Goal: Find specific page/section: Find specific page/section

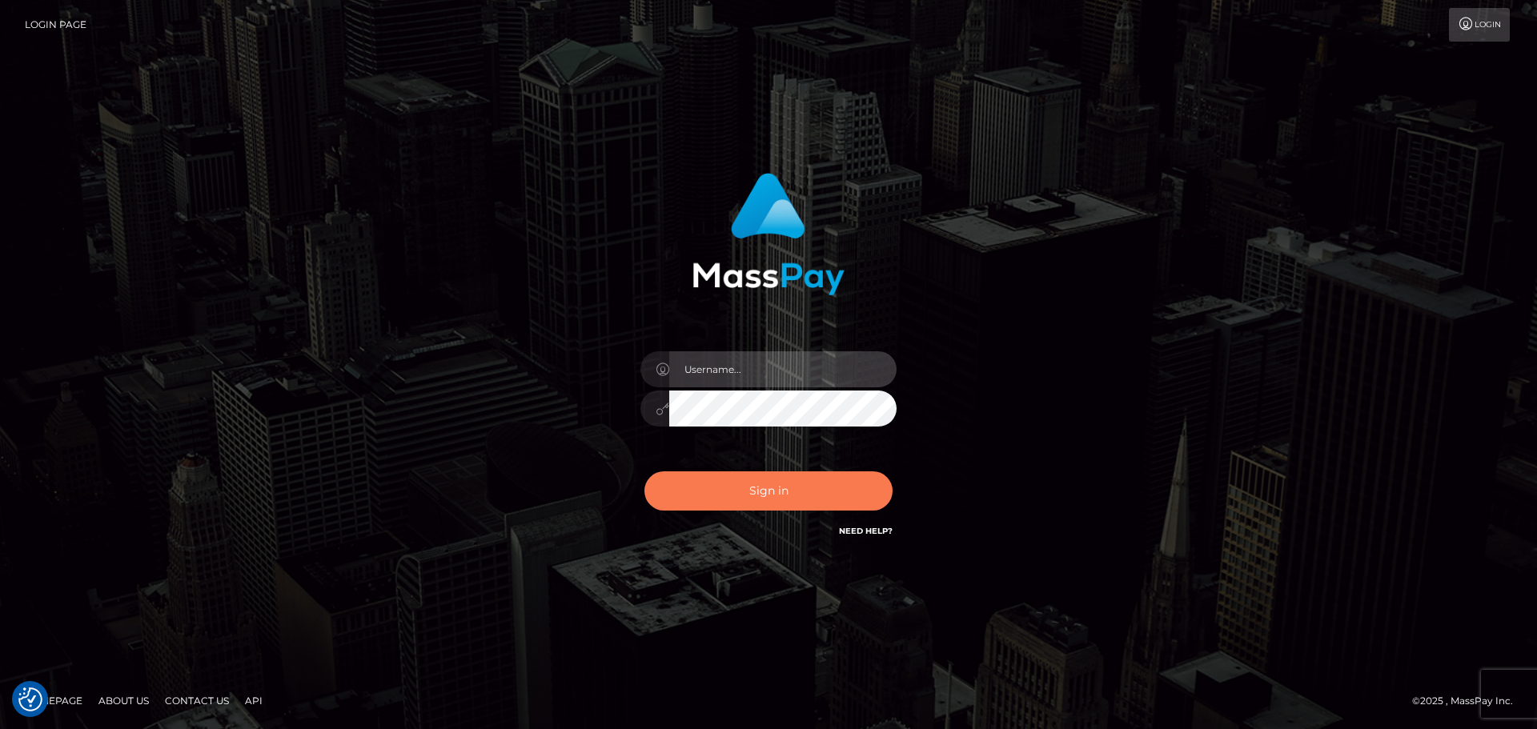
type input "Bedis"
click at [777, 496] on button "Sign in" at bounding box center [768, 491] width 248 height 39
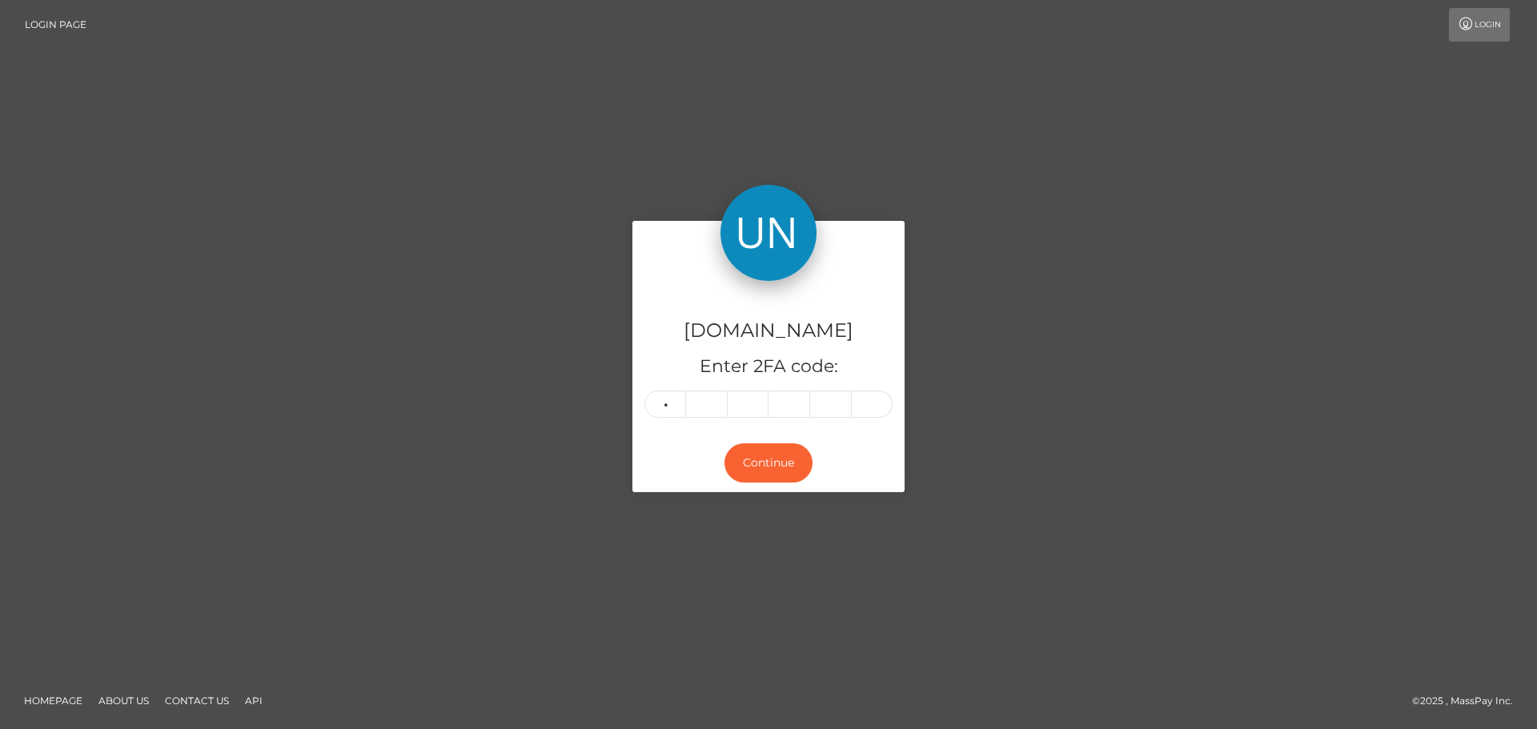
type input "5"
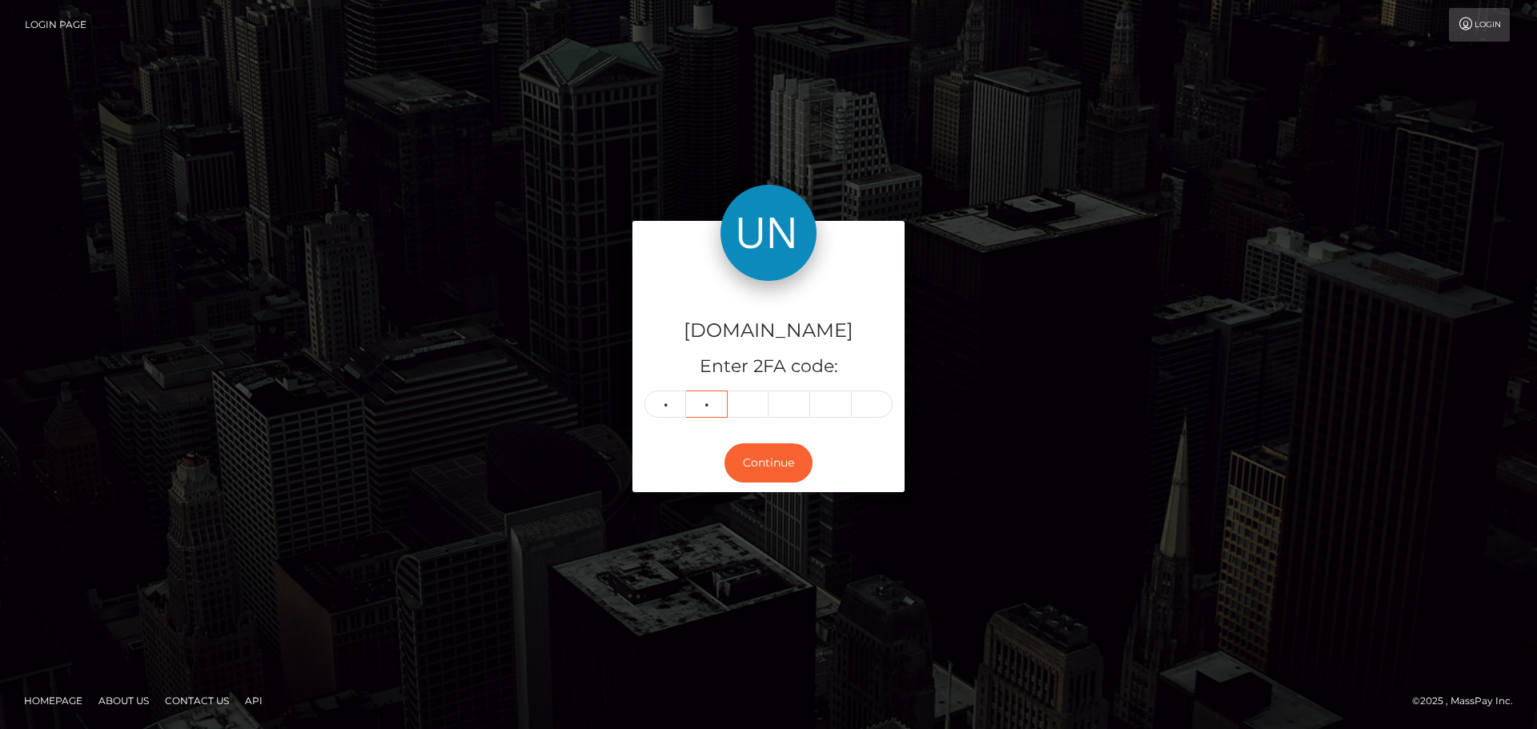
type input "4"
type input "8"
type input "6"
type input "0"
type input "4"
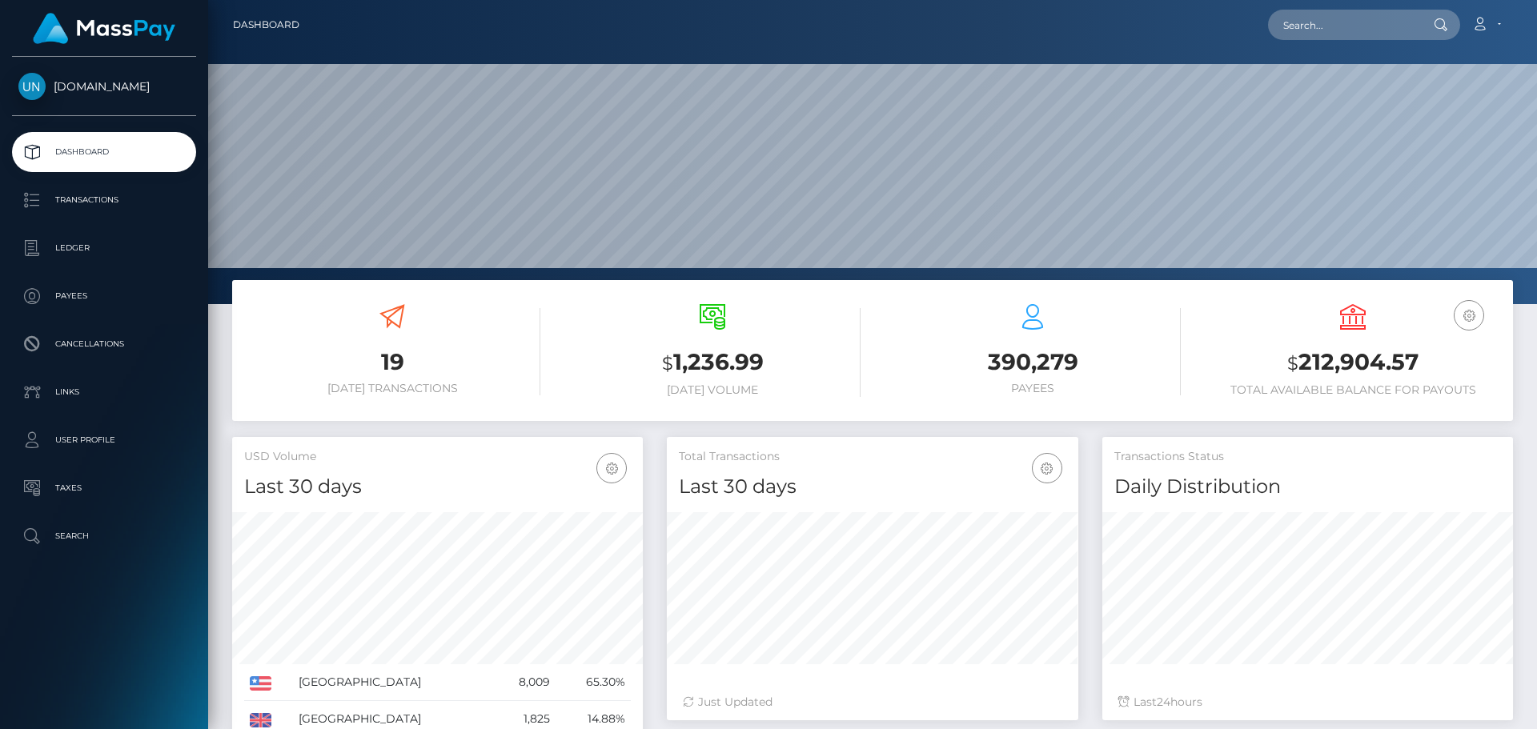
scroll to position [284, 411]
click at [1345, 30] on input "text" at bounding box center [1343, 25] width 150 height 30
paste input "ogturner12@gmail.com"
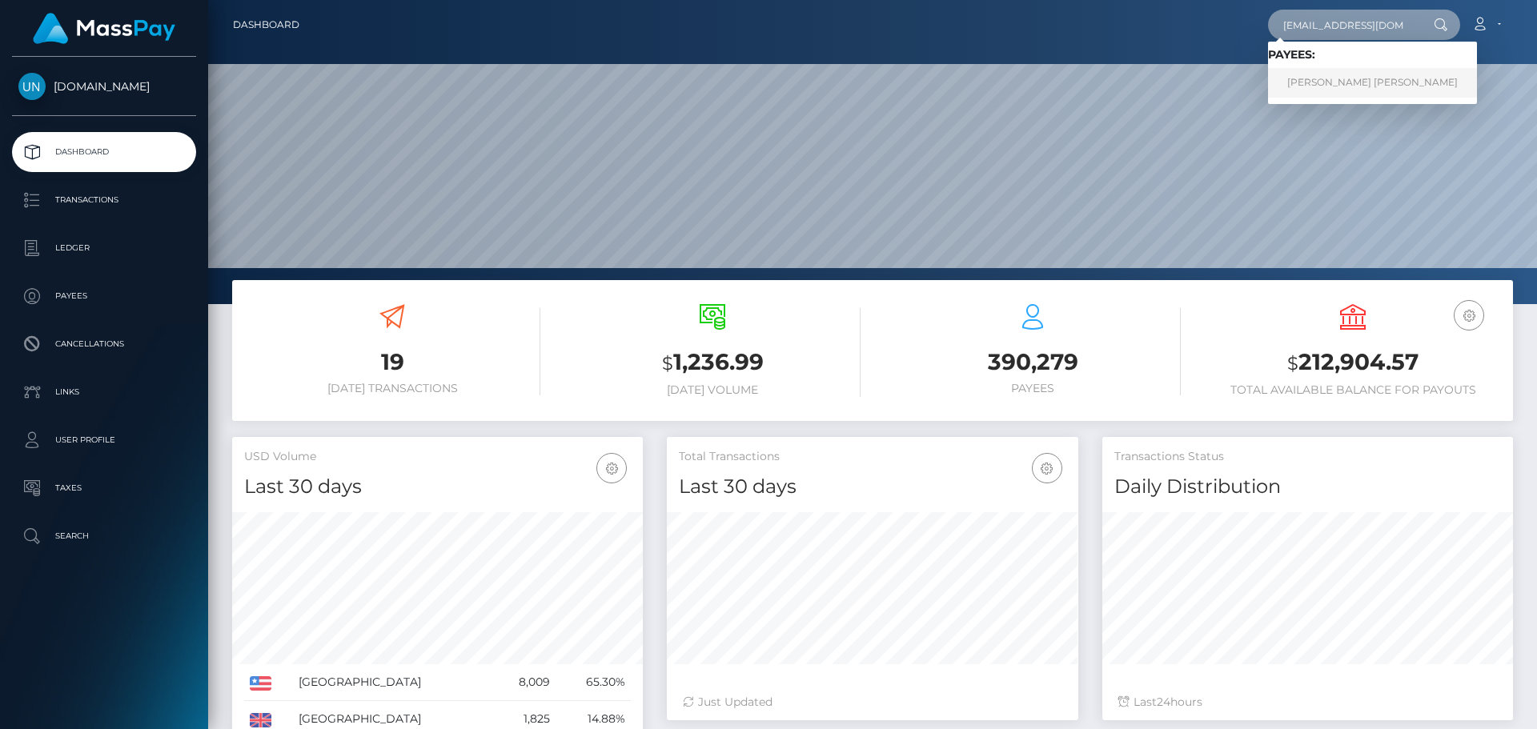
type input "ogturner12@gmail.com"
click at [1360, 84] on link "OWEN GARTH TURNER" at bounding box center [1372, 83] width 209 height 30
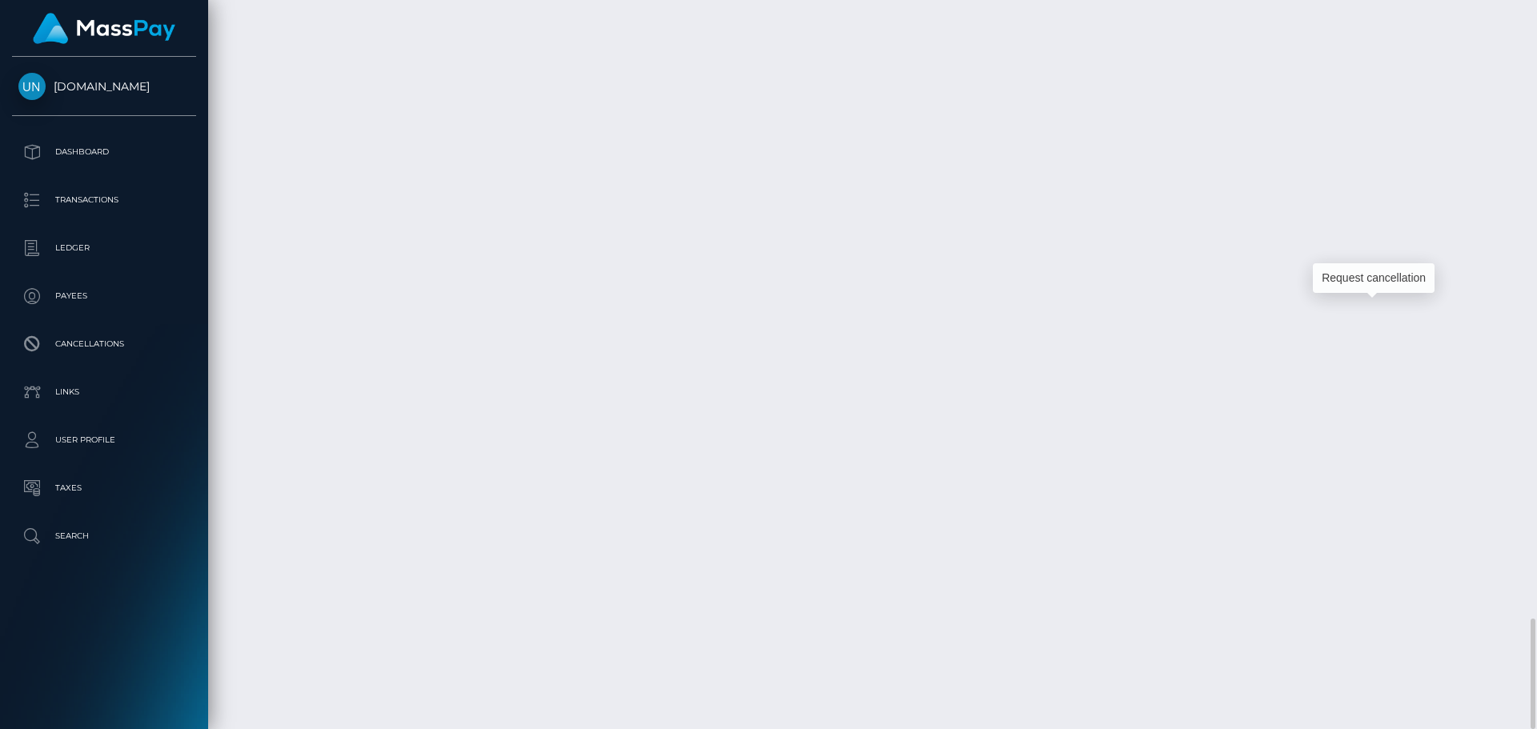
scroll to position [192, 411]
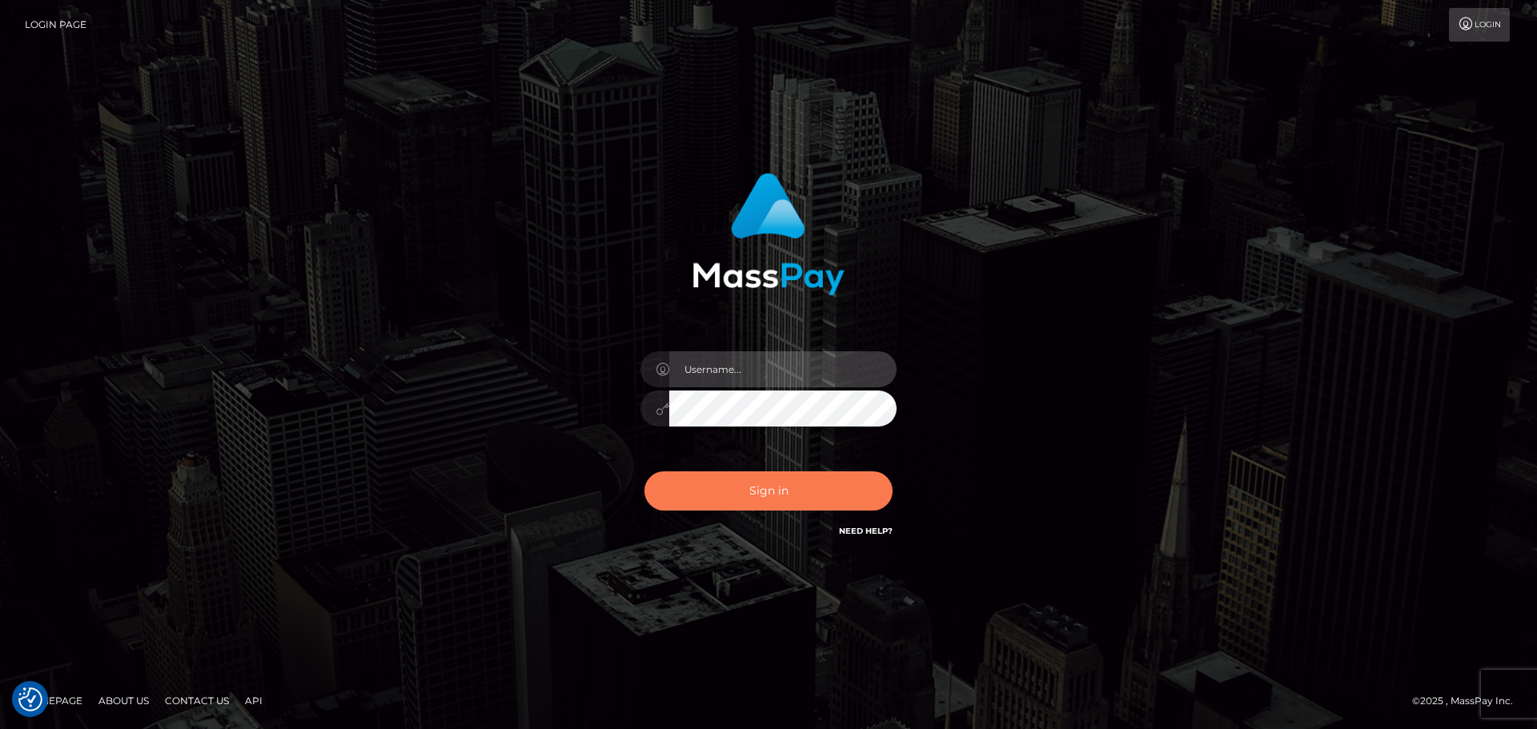
type input "Bedis"
click at [739, 477] on button "Sign in" at bounding box center [768, 491] width 248 height 39
type input "Bedis"
drag, startPoint x: 0, startPoint y: 0, endPoint x: 740, endPoint y: 478, distance: 880.6
click at [740, 478] on button "Sign in" at bounding box center [768, 491] width 248 height 39
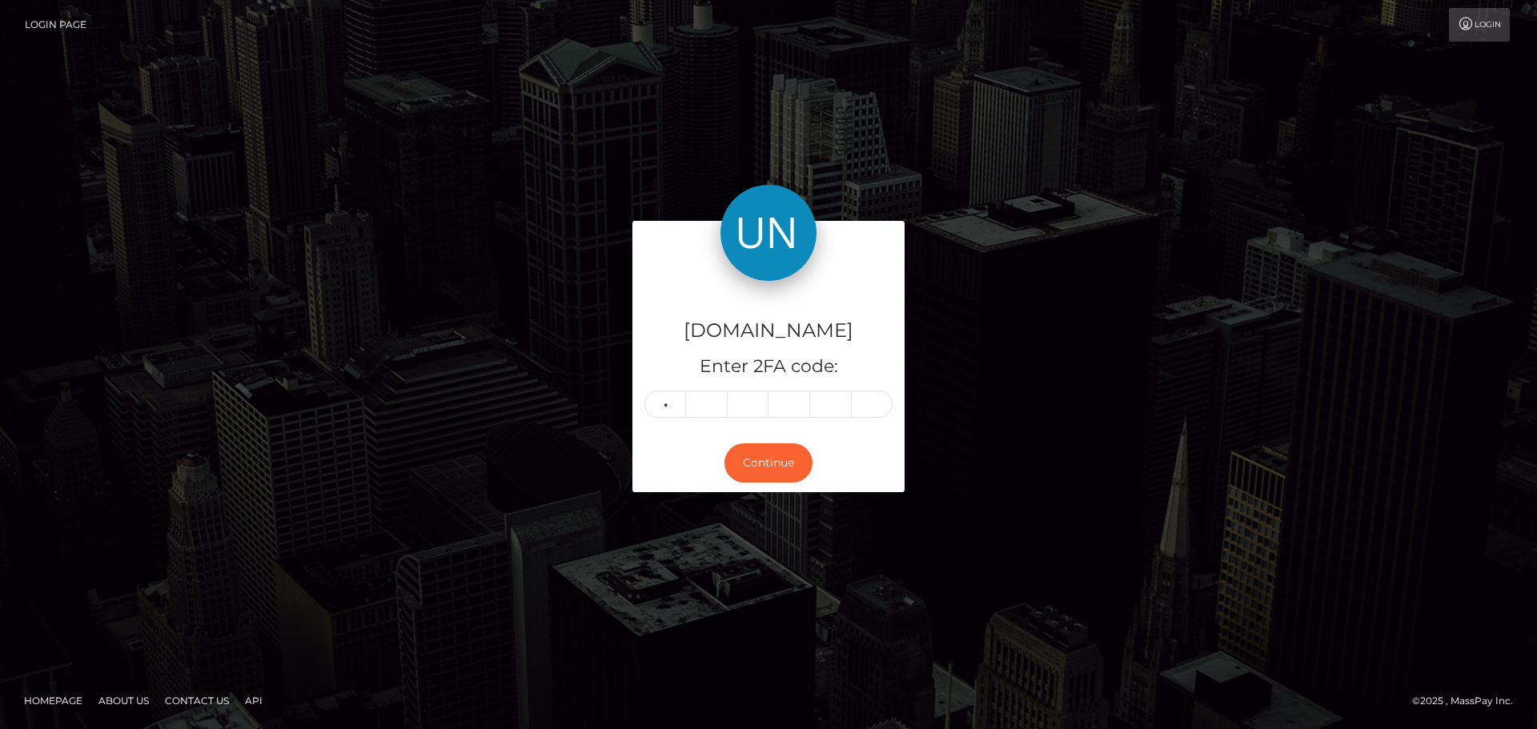
type input "9"
type input "2"
type input "9"
type input "7"
type input "5"
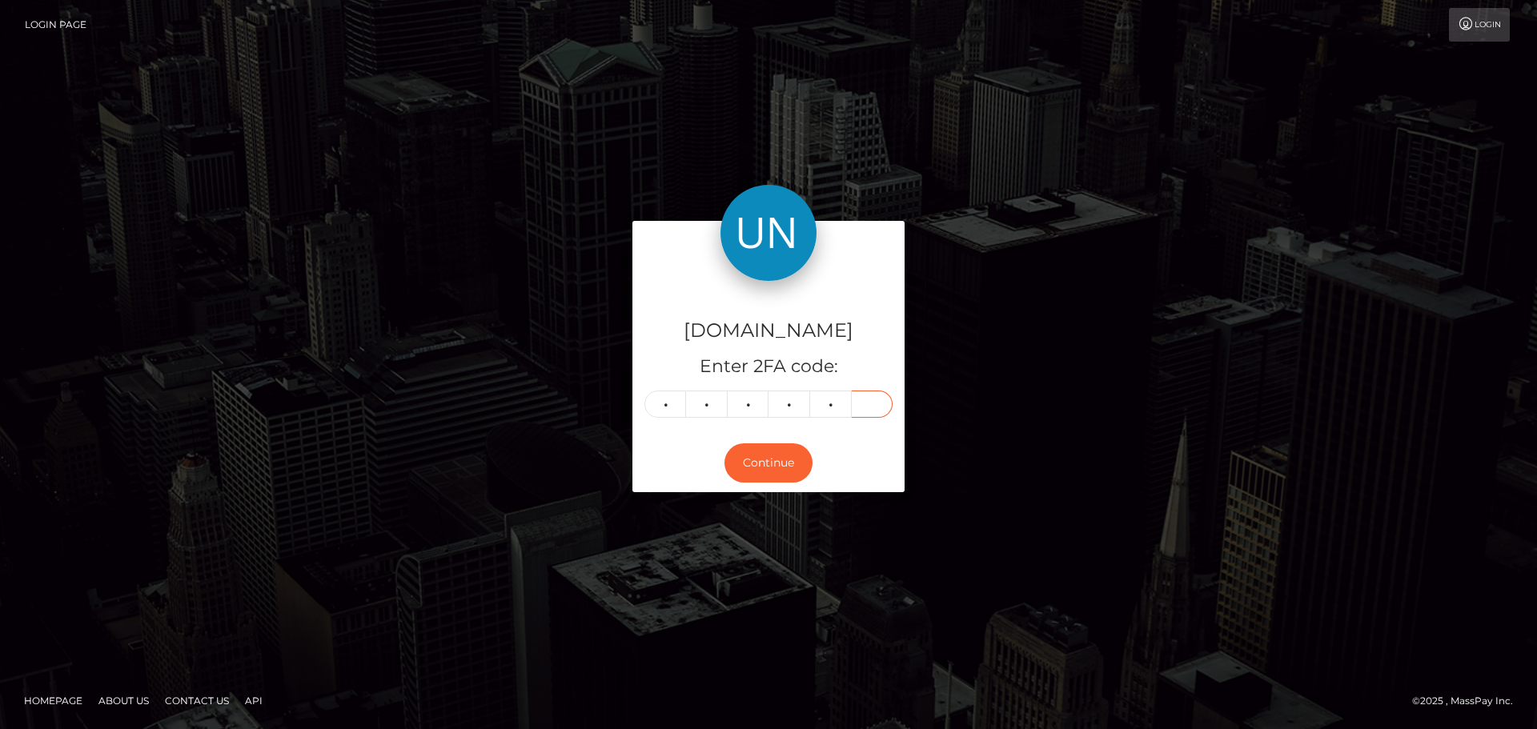
type input "7"
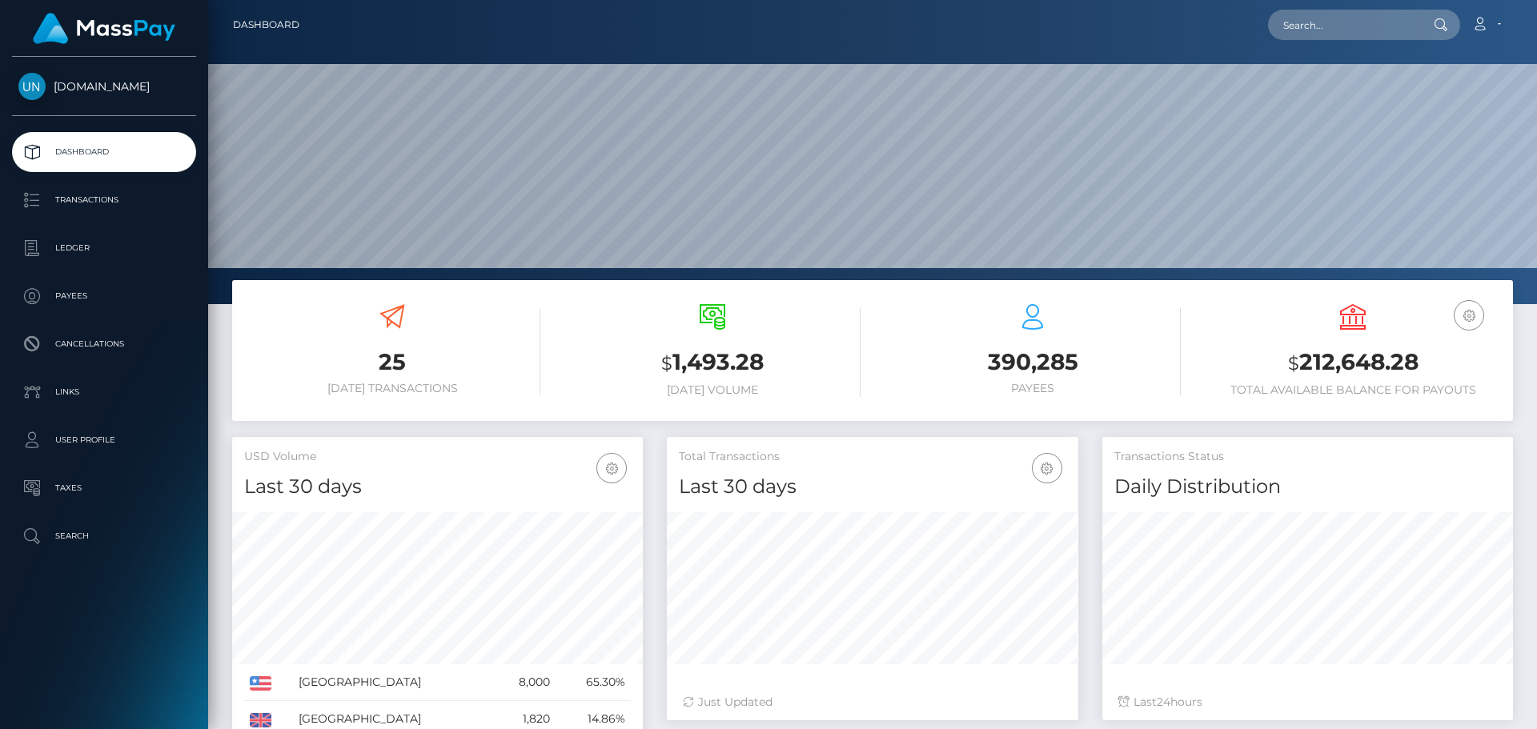
scroll to position [284, 411]
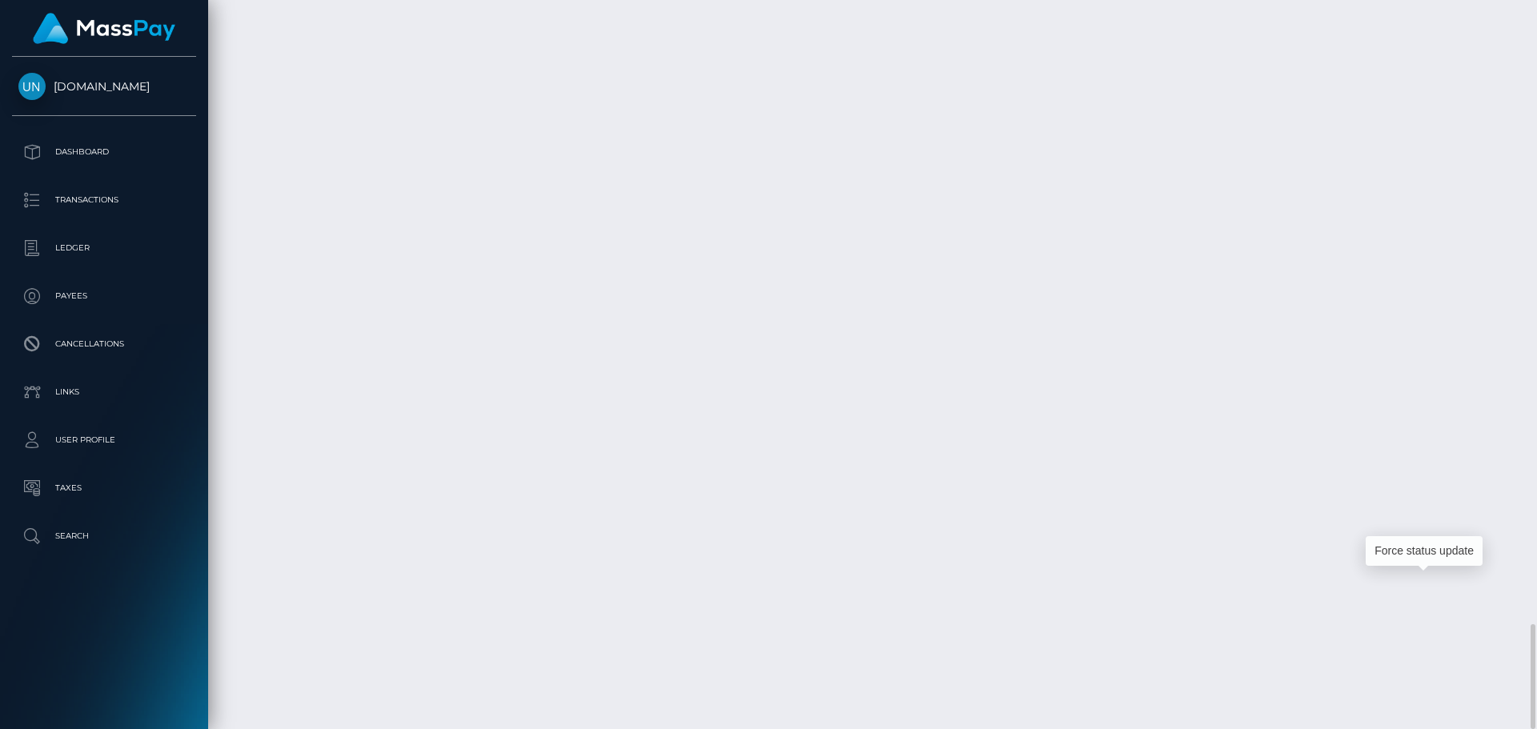
scroll to position [192, 411]
